Goal: Task Accomplishment & Management: Complete application form

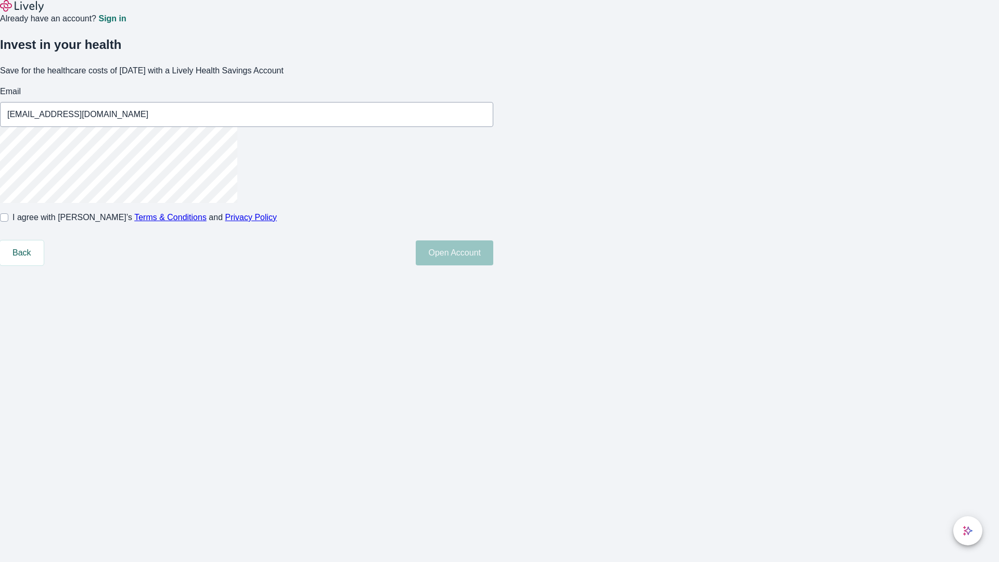
click at [8, 222] on input "I agree with Lively’s Terms & Conditions and Privacy Policy" at bounding box center [4, 217] width 8 height 8
checkbox input "true"
click at [493, 265] on button "Open Account" at bounding box center [455, 252] width 78 height 25
